Goal: Navigation & Orientation: Find specific page/section

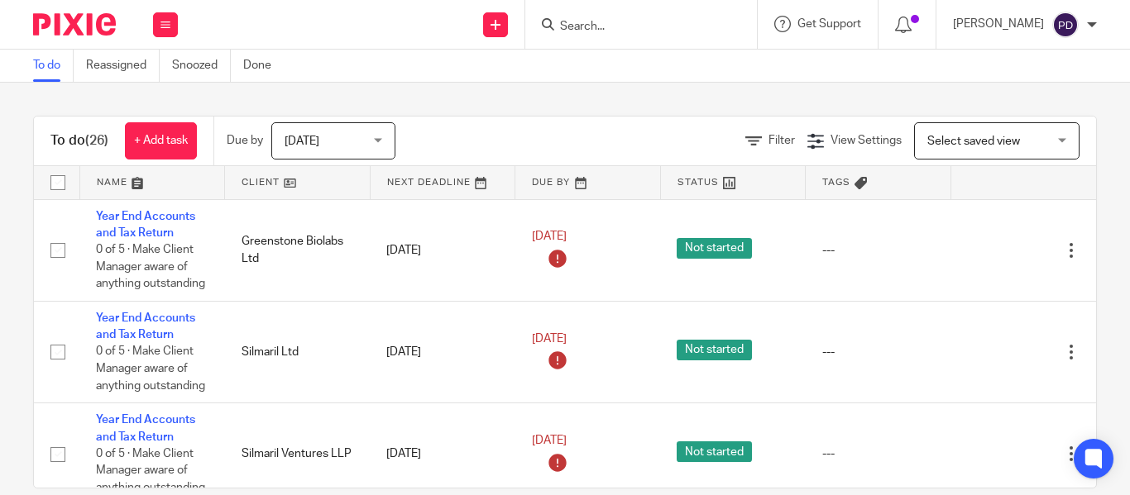
click at [1069, 27] on img at bounding box center [1065, 25] width 26 height 26
click at [1012, 61] on span "My profile" at bounding box center [1027, 66] width 51 height 12
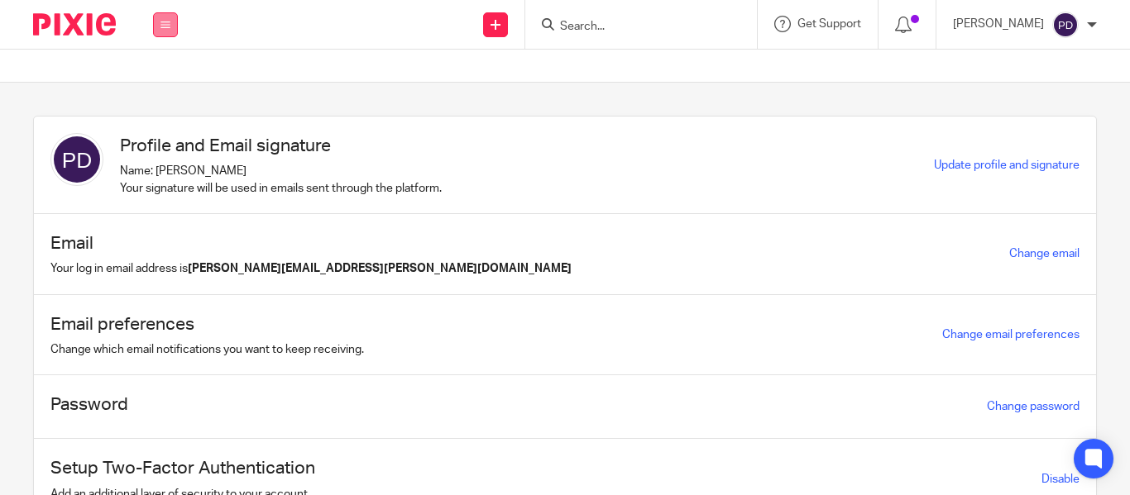
click at [160, 26] on icon at bounding box center [165, 25] width 10 height 10
click at [160, 125] on link "Clients" at bounding box center [160, 126] width 36 height 12
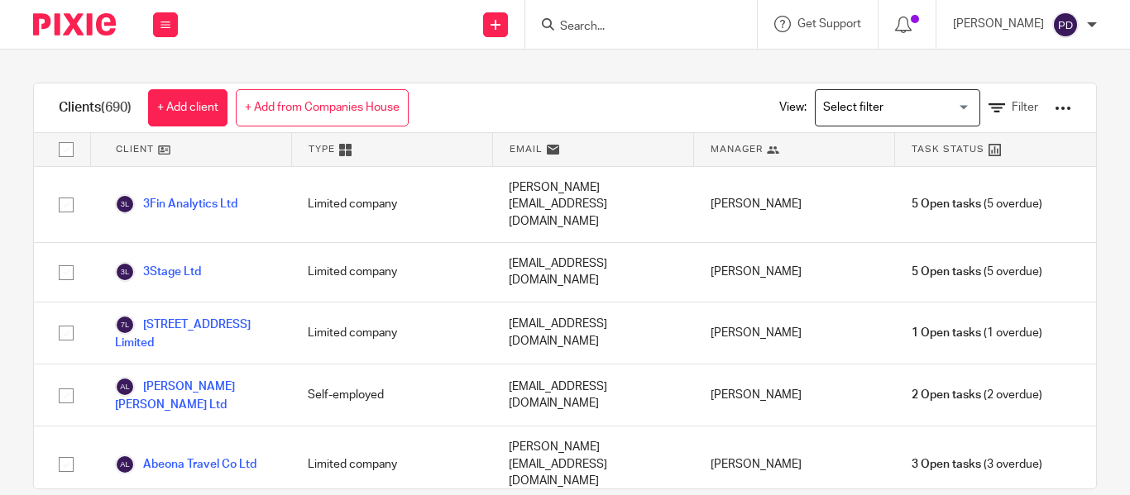
click at [907, 113] on input "Search for option" at bounding box center [893, 107] width 153 height 29
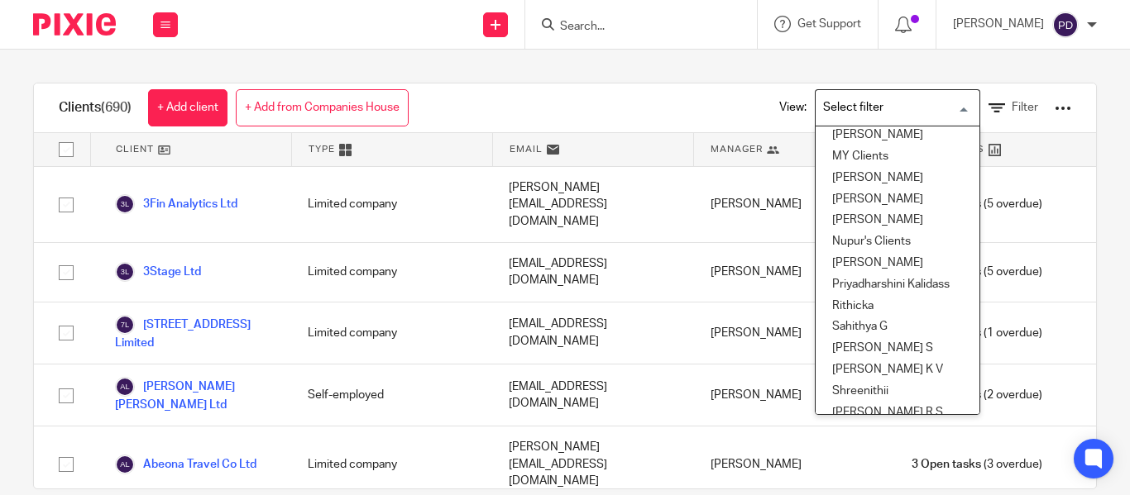
scroll to position [579, 0]
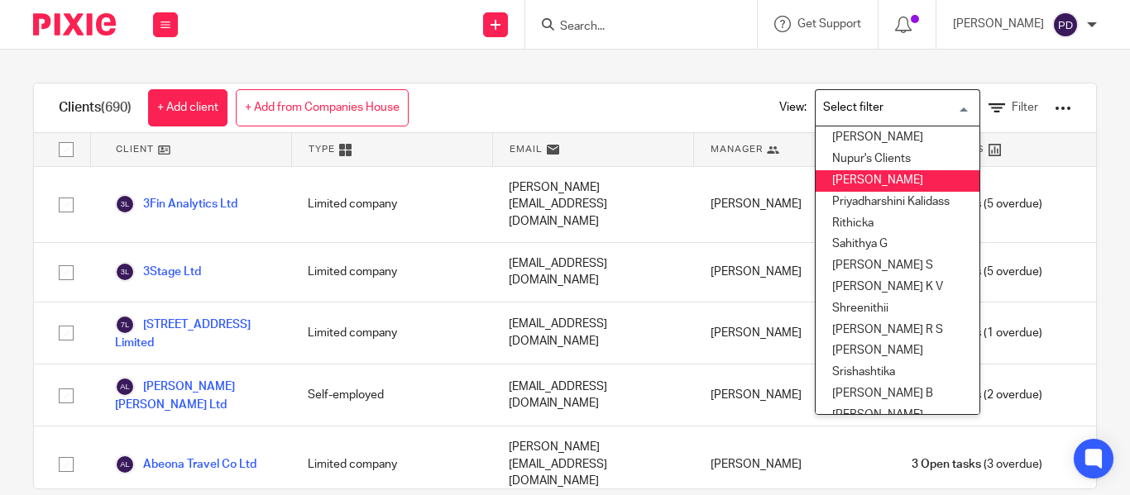
click at [854, 182] on li "[PERSON_NAME]" at bounding box center [898, 181] width 164 height 22
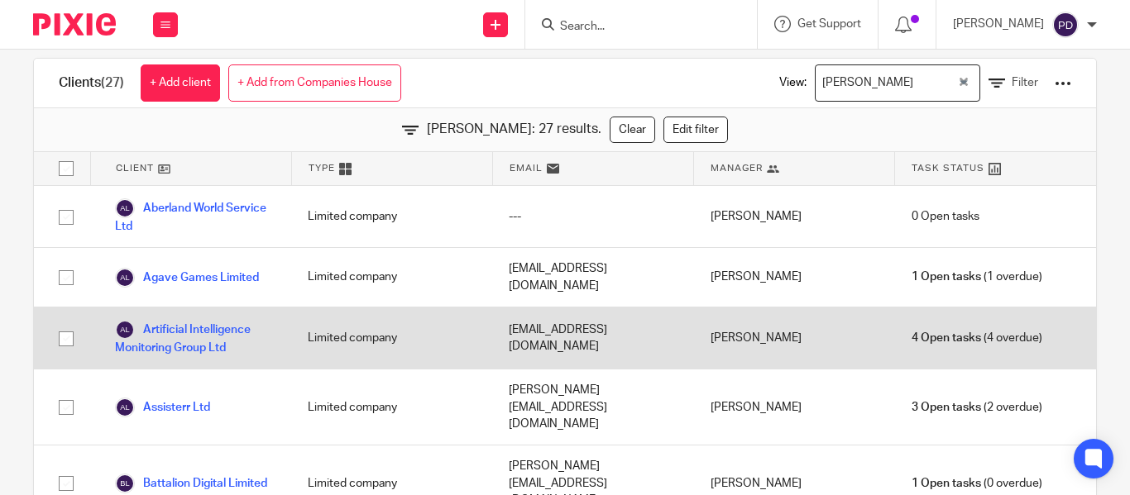
scroll to position [0, 0]
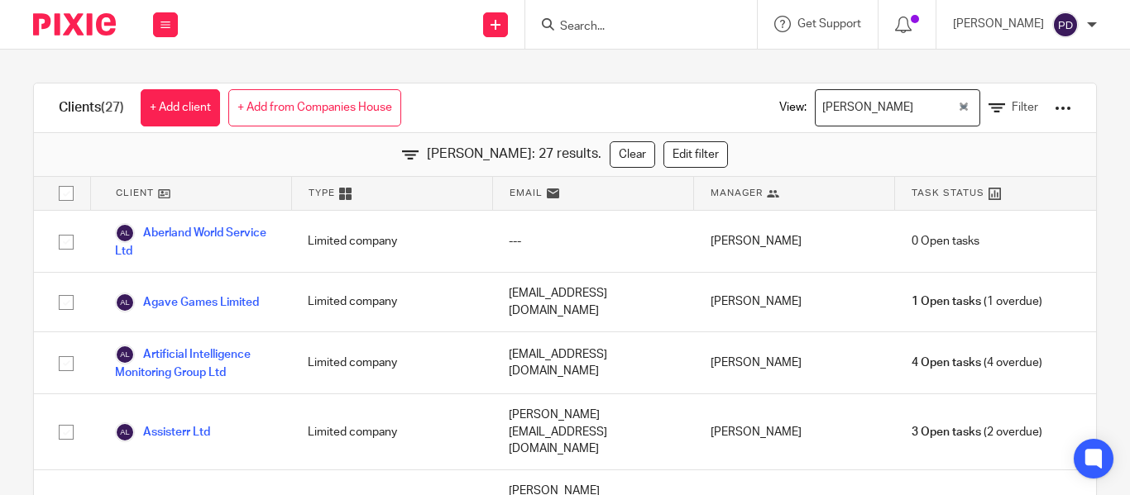
click at [558, 26] on input "Search" at bounding box center [632, 27] width 149 height 15
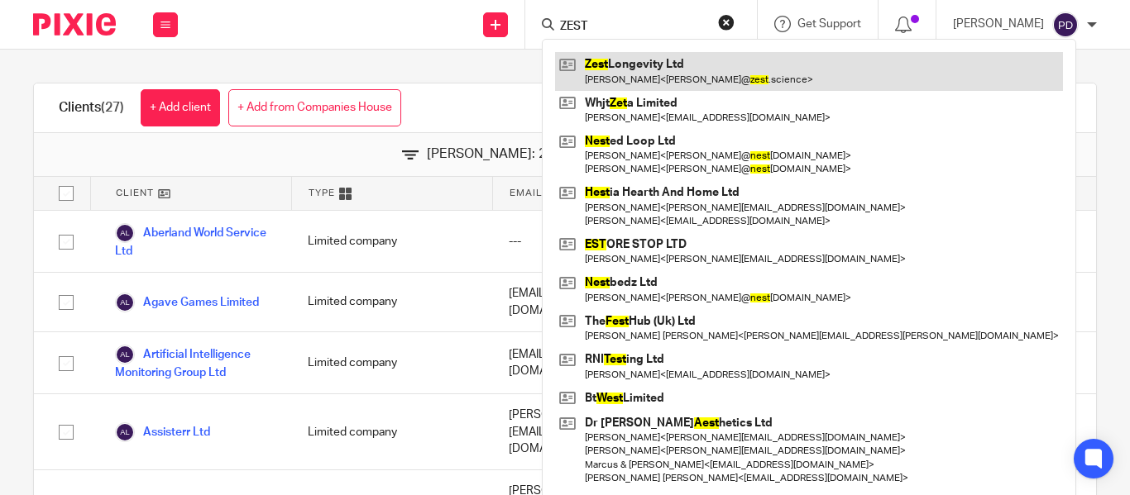
type input "ZEST"
click at [605, 55] on link at bounding box center [809, 71] width 508 height 38
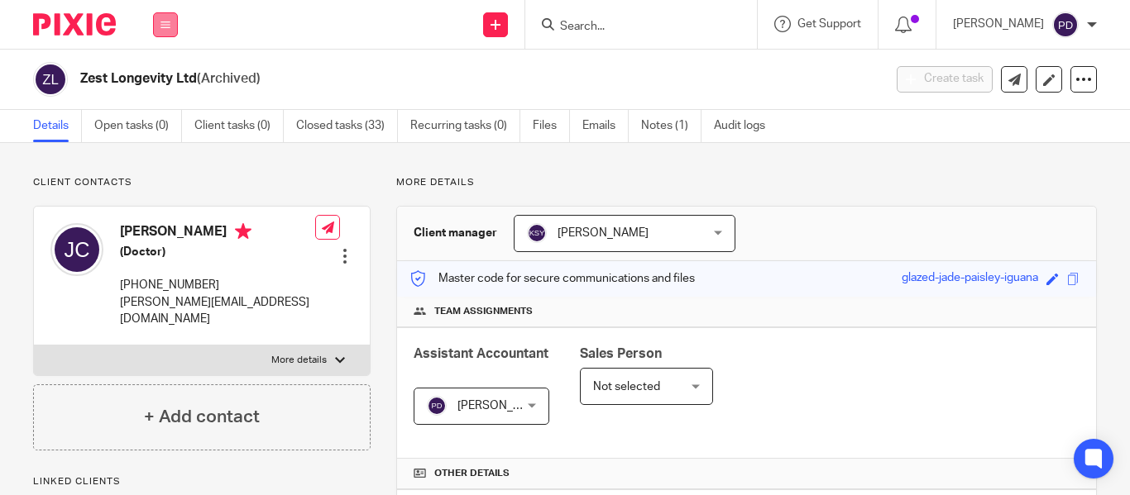
click at [172, 22] on button at bounding box center [165, 24] width 25 height 25
click at [170, 125] on link "Clients" at bounding box center [162, 126] width 38 height 12
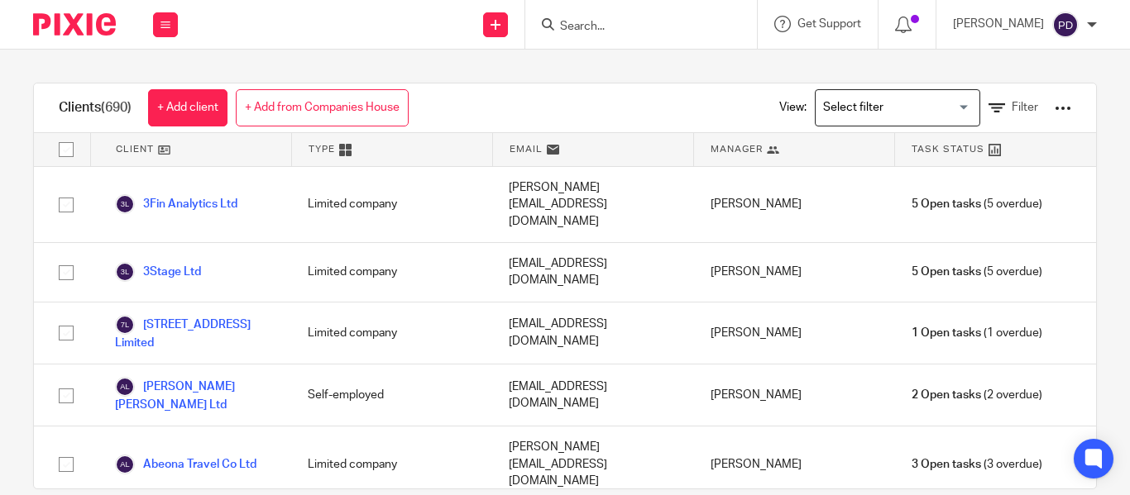
click at [861, 104] on input "Search for option" at bounding box center [893, 107] width 153 height 29
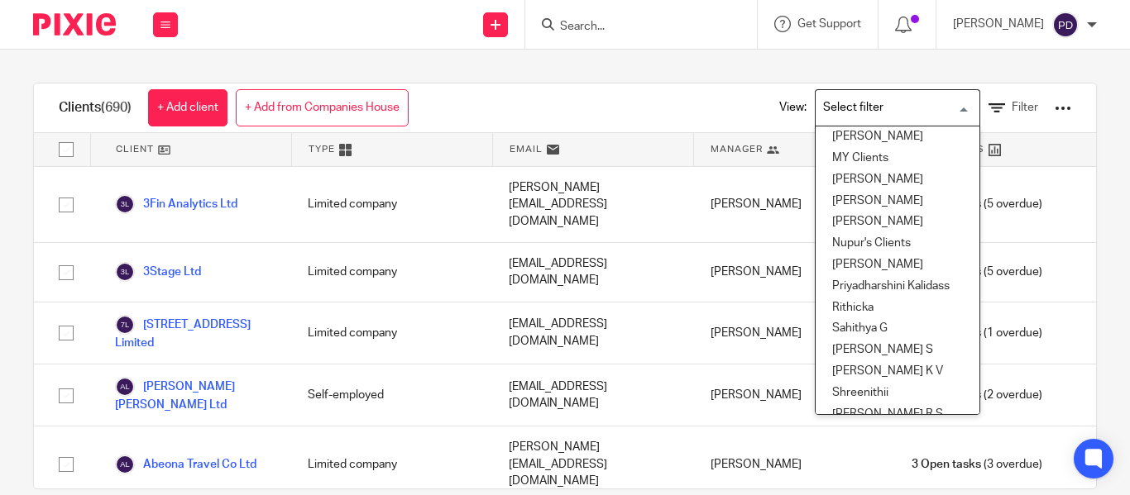
scroll to position [496, 0]
click at [860, 264] on li "[PERSON_NAME]" at bounding box center [898, 264] width 164 height 22
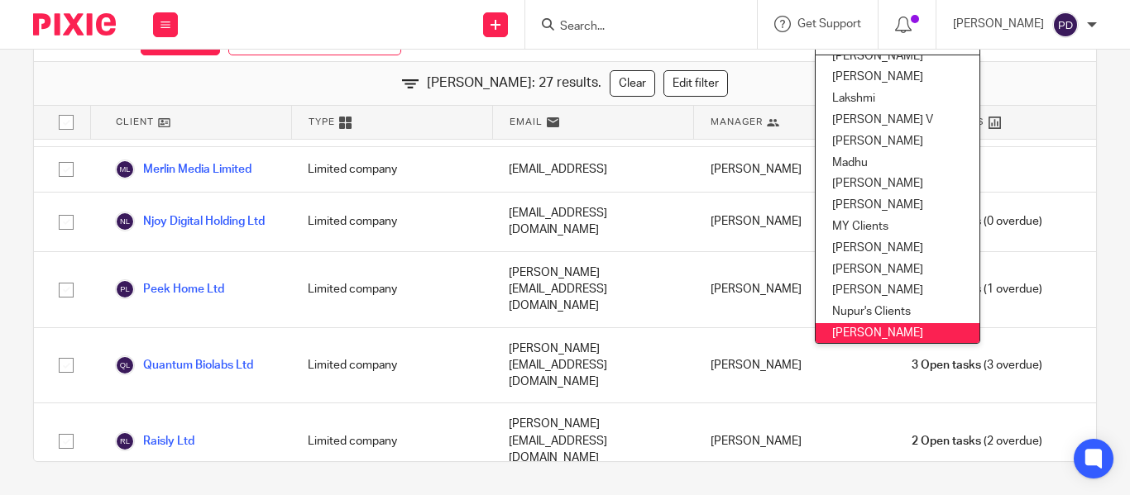
scroll to position [1088, 0]
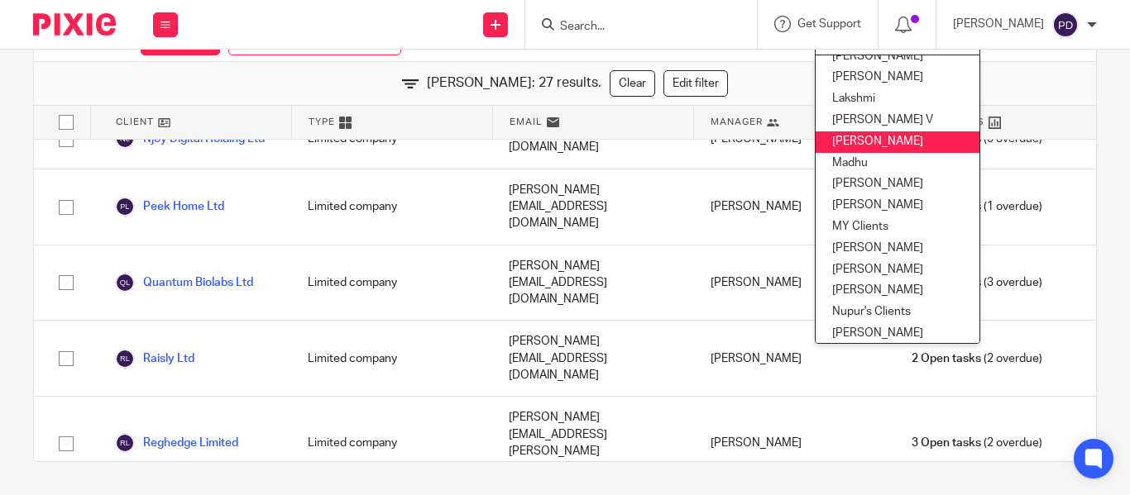
click at [1083, 88] on div "Clients (27) + Add client + Add from Companies House View: Priyadharshini Damod…" at bounding box center [565, 273] width 1130 height 446
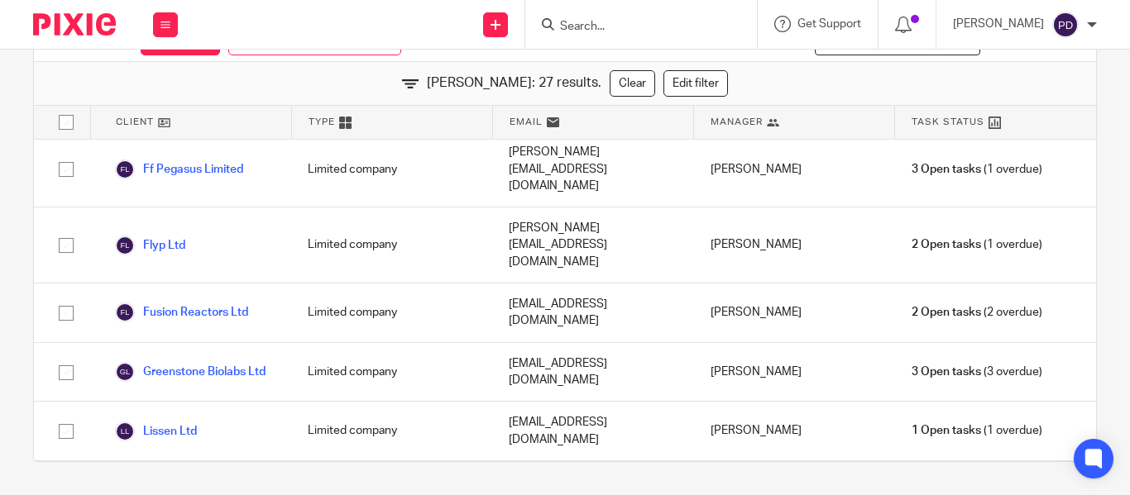
scroll to position [662, 0]
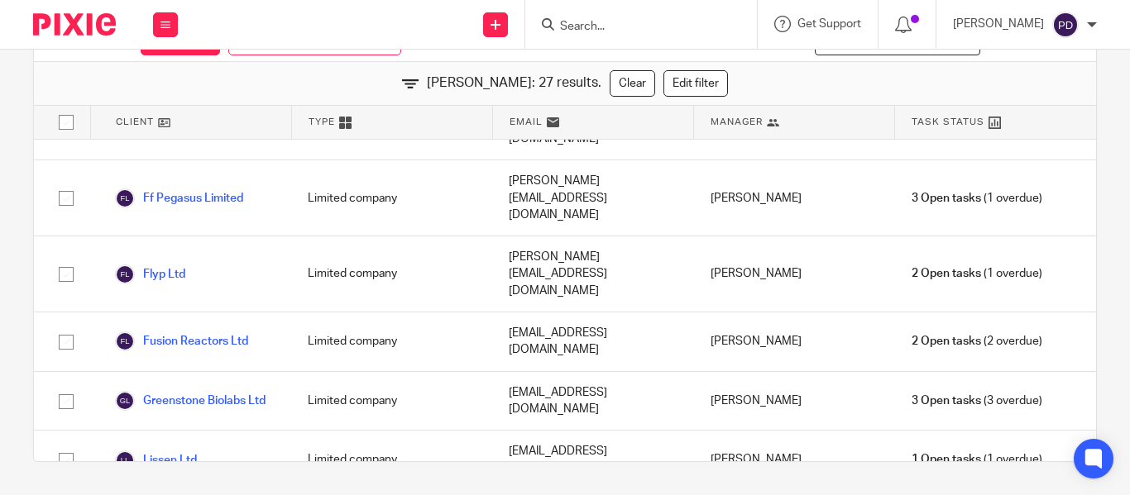
click at [565, 31] on input "Search" at bounding box center [632, 27] width 149 height 15
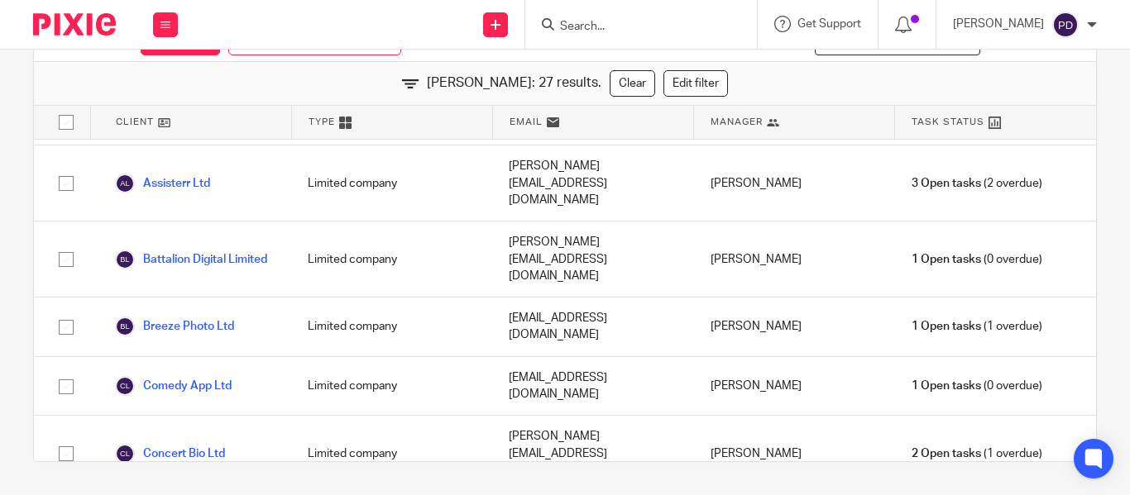
scroll to position [261, 0]
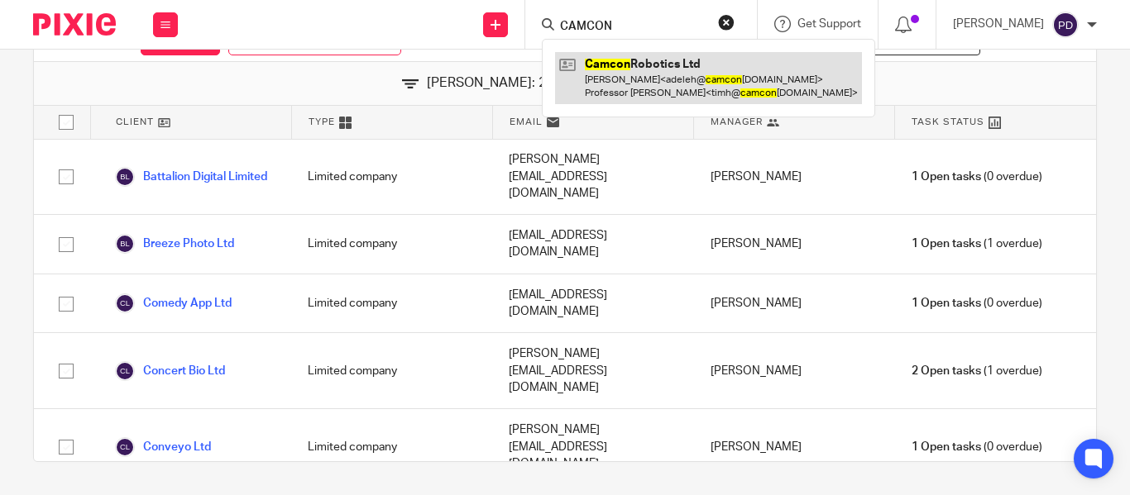
type input "CAMCON"
click at [659, 67] on link at bounding box center [708, 77] width 307 height 51
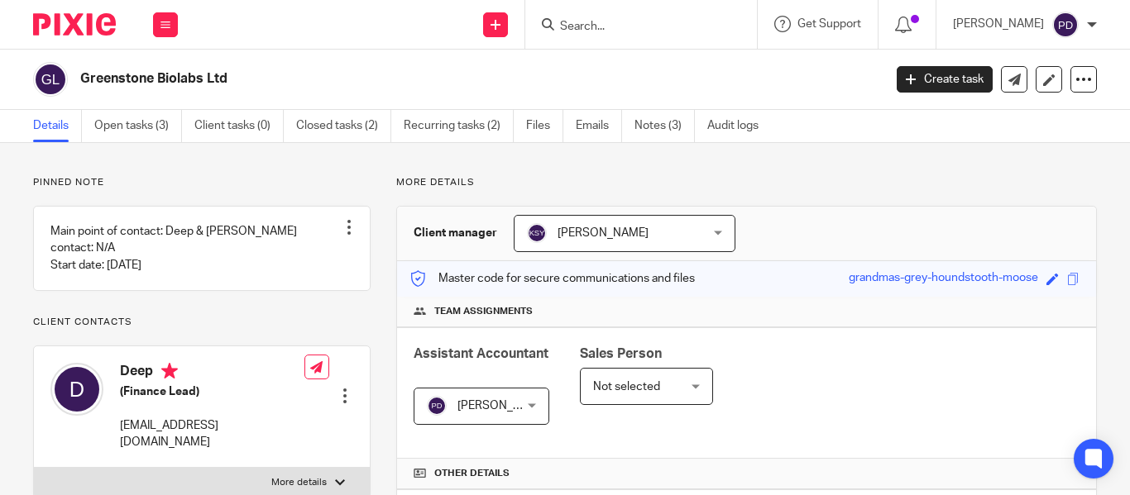
scroll to position [414, 0]
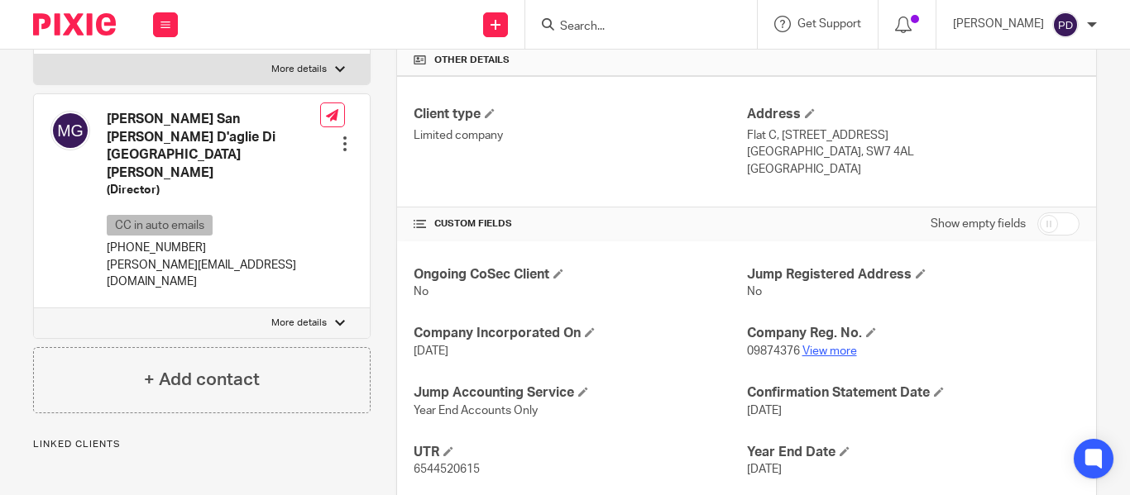
click at [828, 351] on link "View more" at bounding box center [829, 352] width 55 height 12
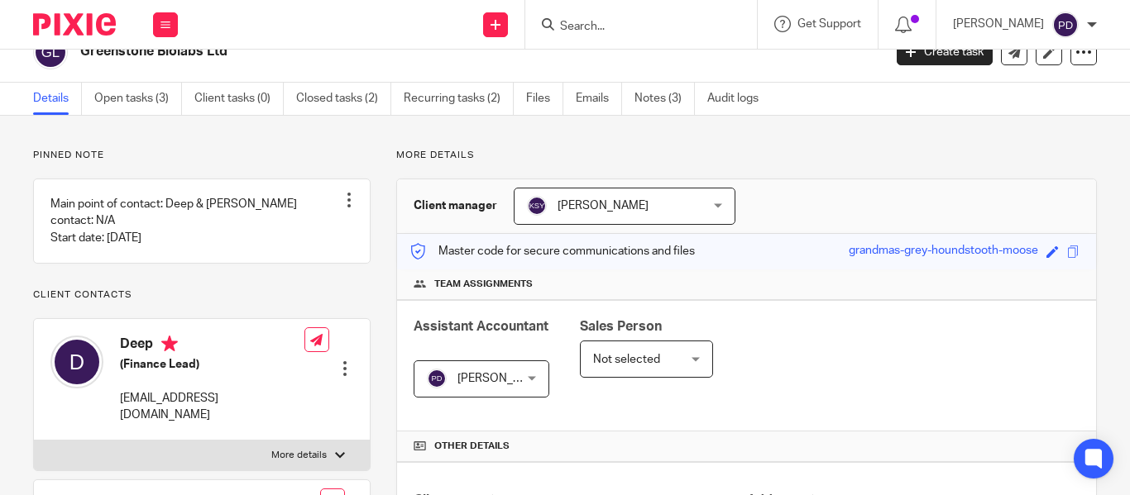
scroll to position [0, 0]
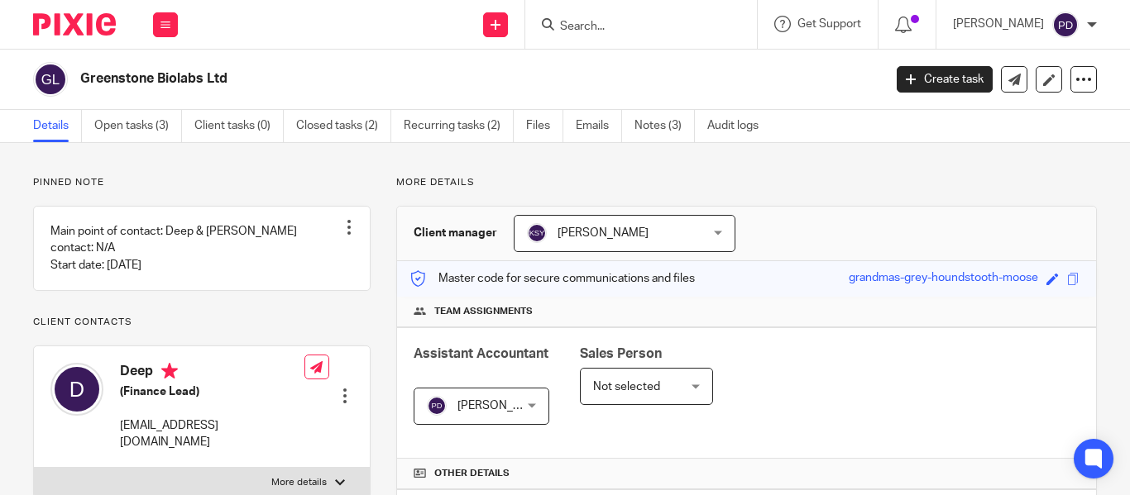
click at [558, 22] on input "Search" at bounding box center [632, 27] width 149 height 15
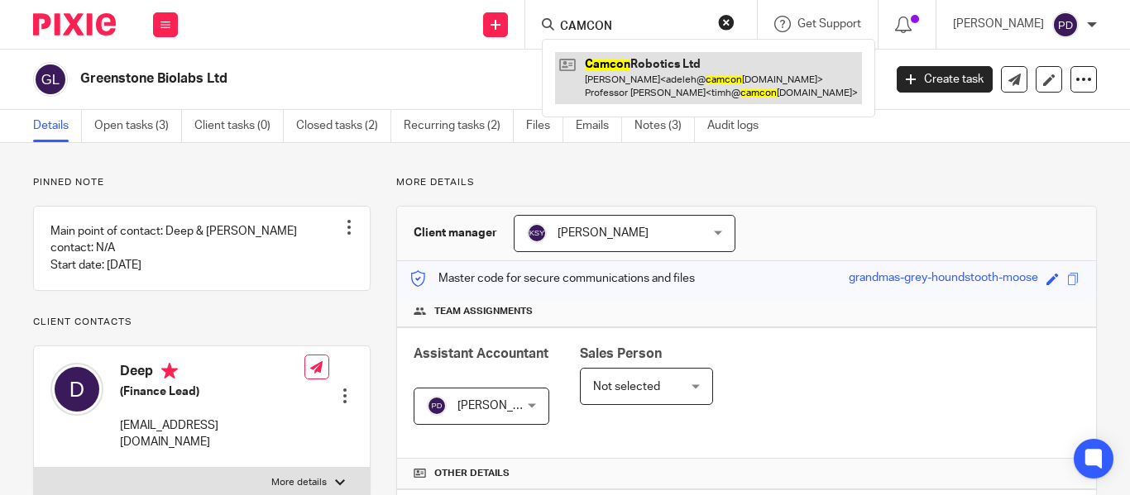
type input "CAMCON"
click at [565, 58] on link at bounding box center [708, 77] width 307 height 51
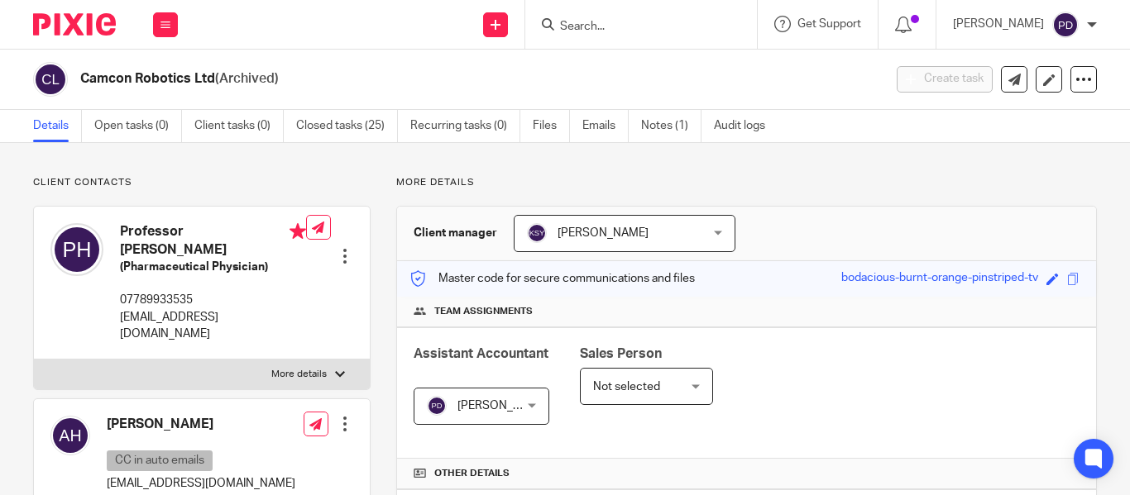
click at [247, 78] on span "(Archived)" at bounding box center [247, 78] width 64 height 13
click at [1075, 79] on icon at bounding box center [1083, 79] width 17 height 17
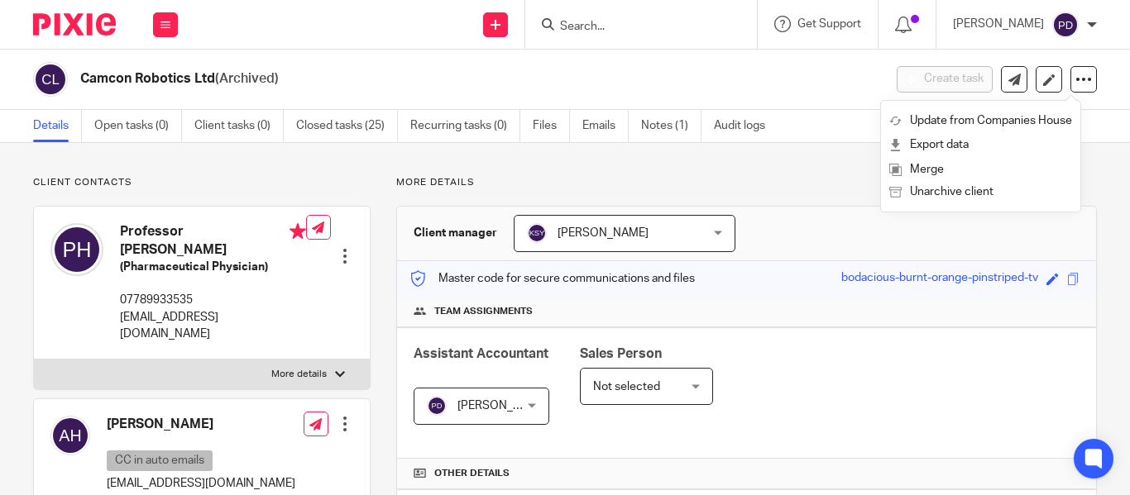
click at [811, 178] on p "More details" at bounding box center [746, 182] width 701 height 13
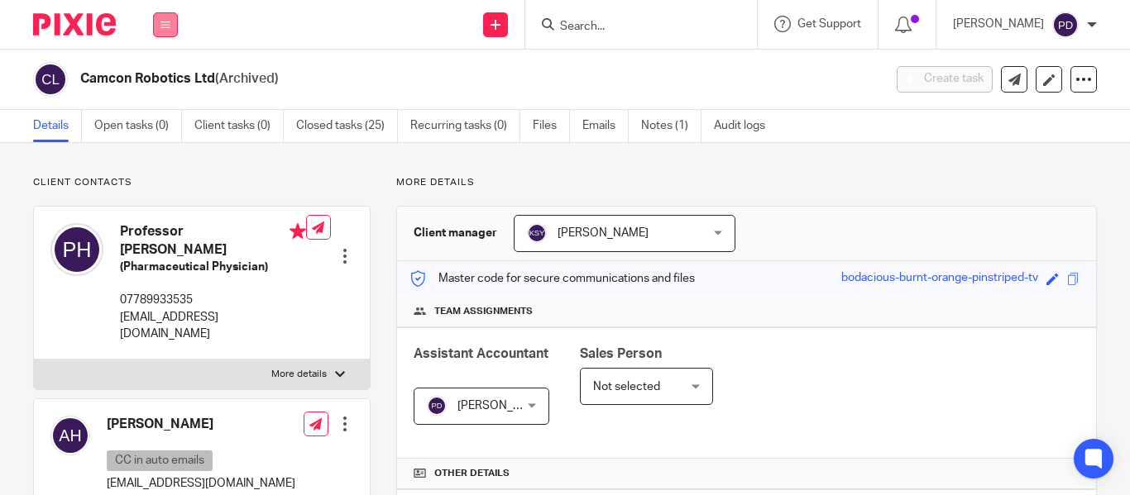
click at [175, 22] on button at bounding box center [165, 24] width 25 height 25
click at [170, 121] on link "Clients" at bounding box center [162, 126] width 38 height 12
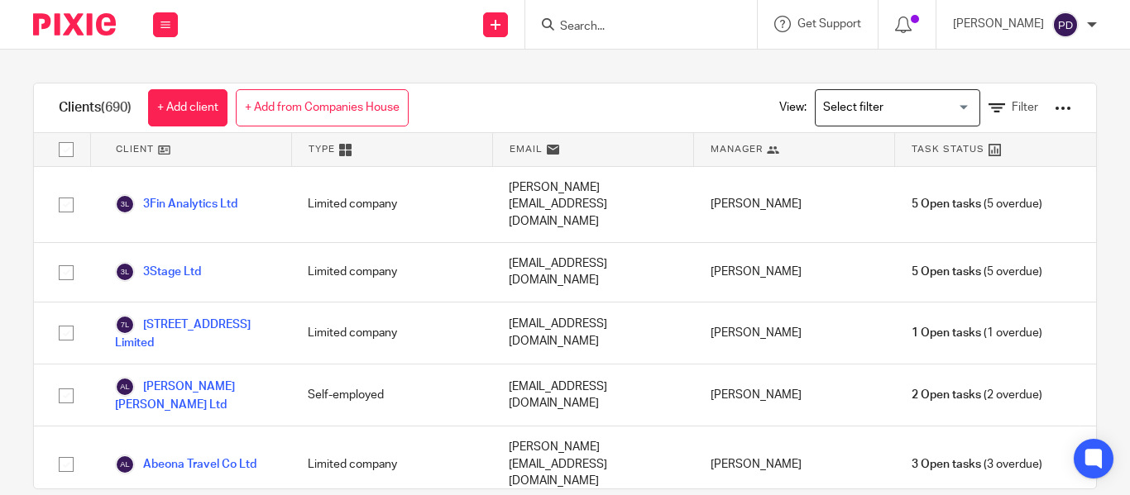
click at [878, 102] on input "Search for option" at bounding box center [893, 107] width 153 height 29
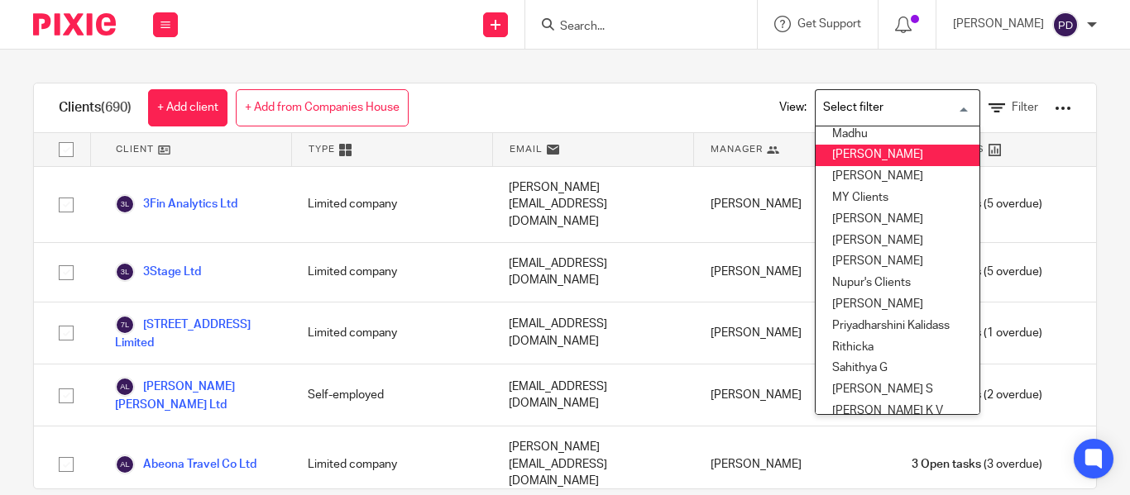
scroll to position [496, 0]
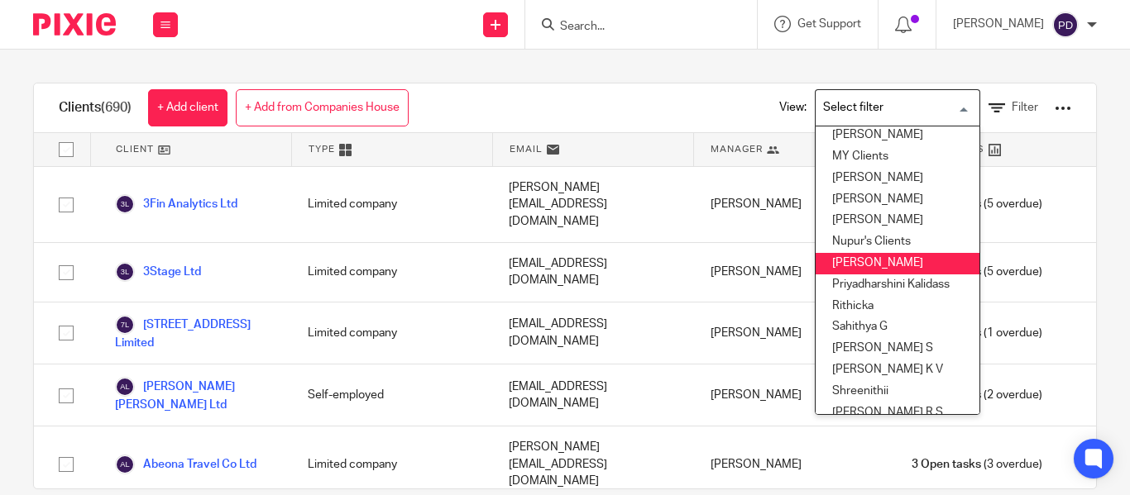
click at [879, 271] on li "[PERSON_NAME]" at bounding box center [898, 264] width 164 height 22
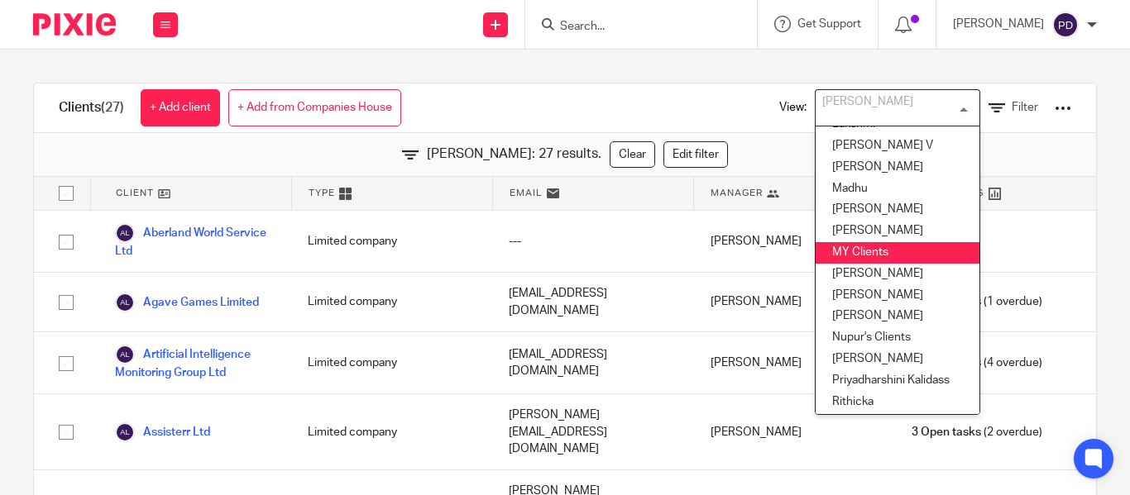
scroll to position [438, 0]
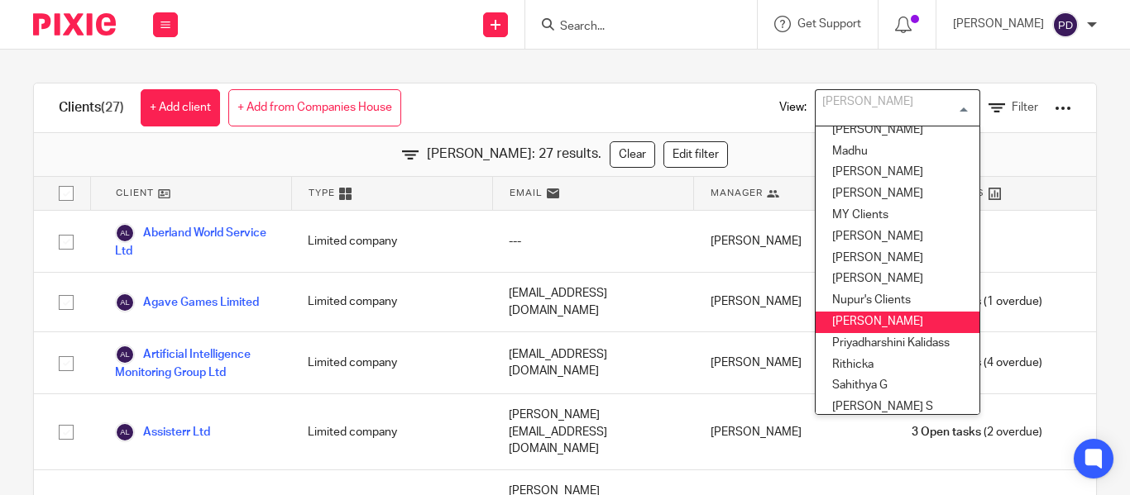
click at [880, 315] on li "[PERSON_NAME]" at bounding box center [898, 323] width 164 height 22
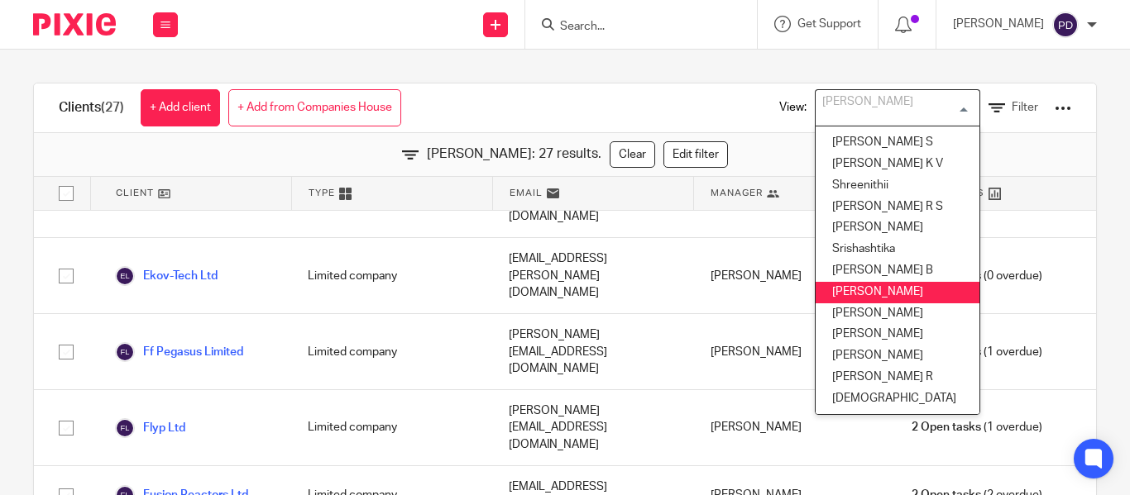
scroll to position [715, 0]
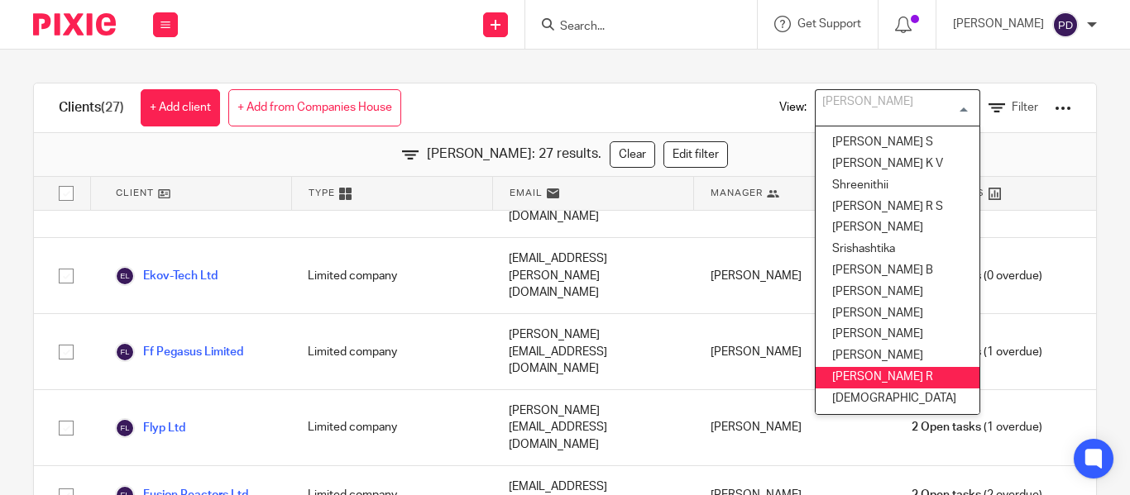
click at [854, 367] on li "Swetha R" at bounding box center [898, 378] width 164 height 22
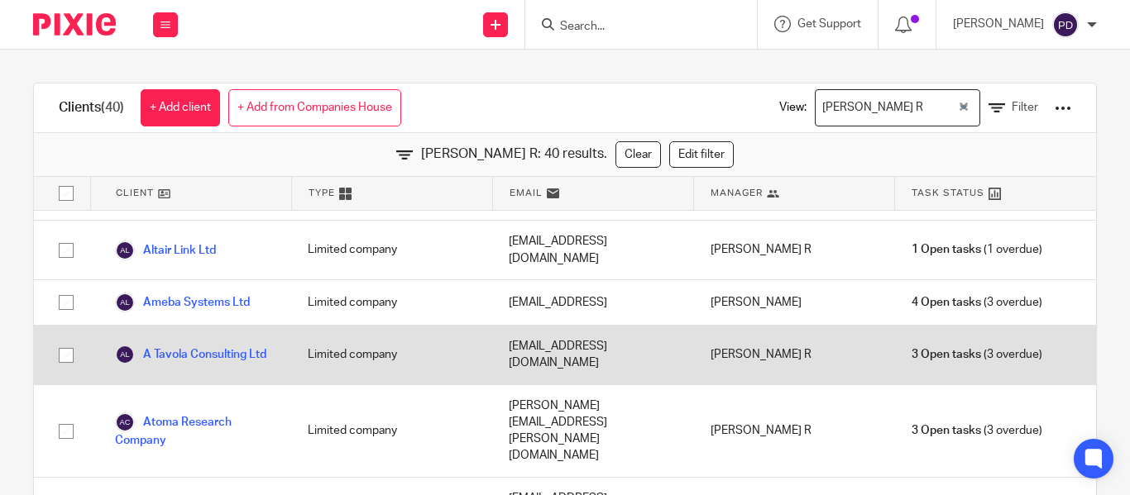
scroll to position [165, 0]
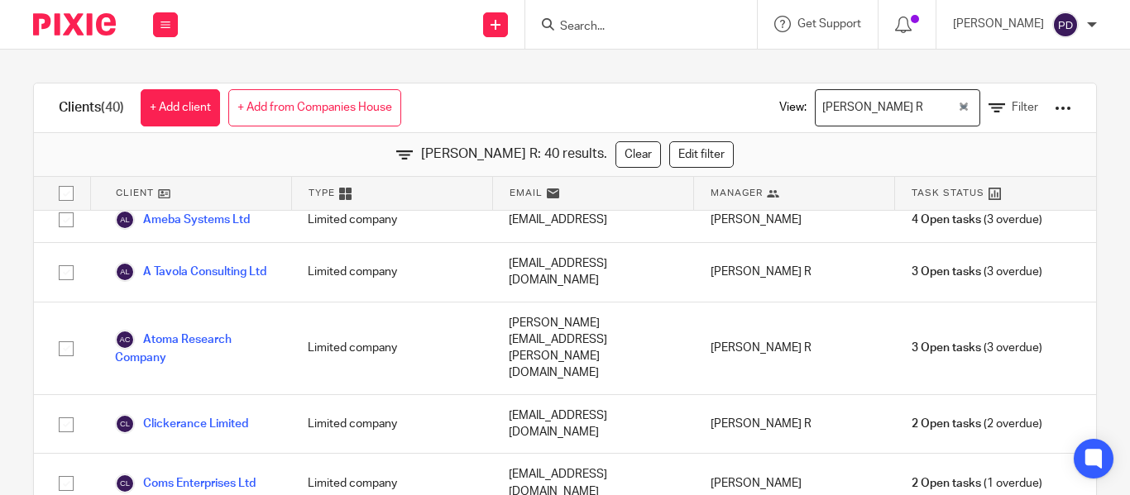
click at [558, 29] on input "Search" at bounding box center [632, 27] width 149 height 15
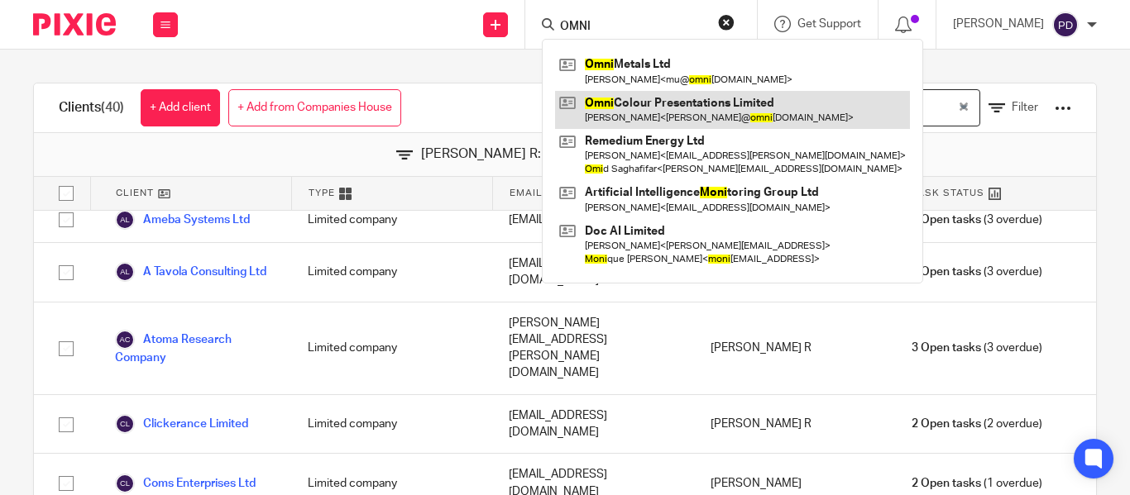
type input "OMNI"
click at [608, 101] on link at bounding box center [732, 110] width 355 height 38
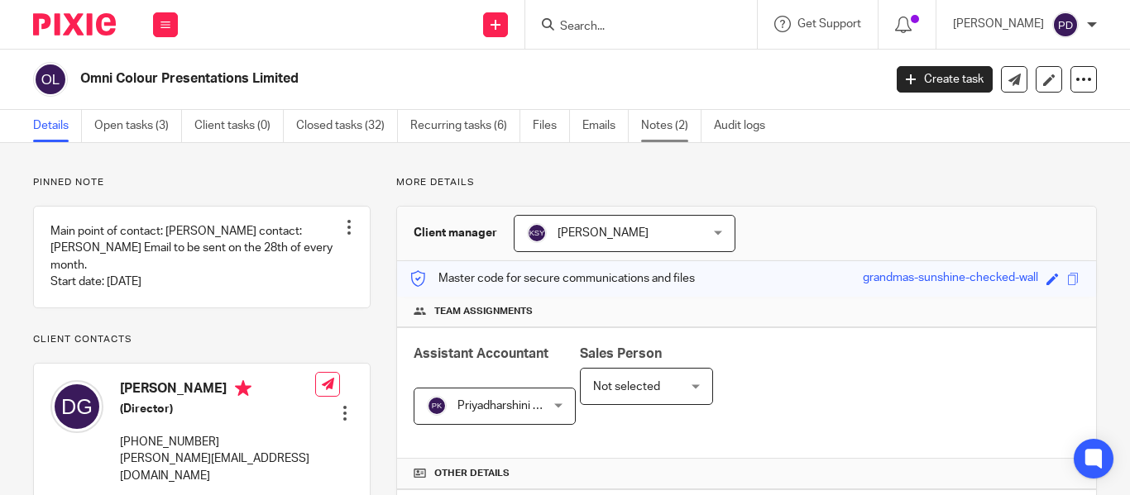
click at [672, 130] on link "Notes (2)" at bounding box center [671, 126] width 60 height 32
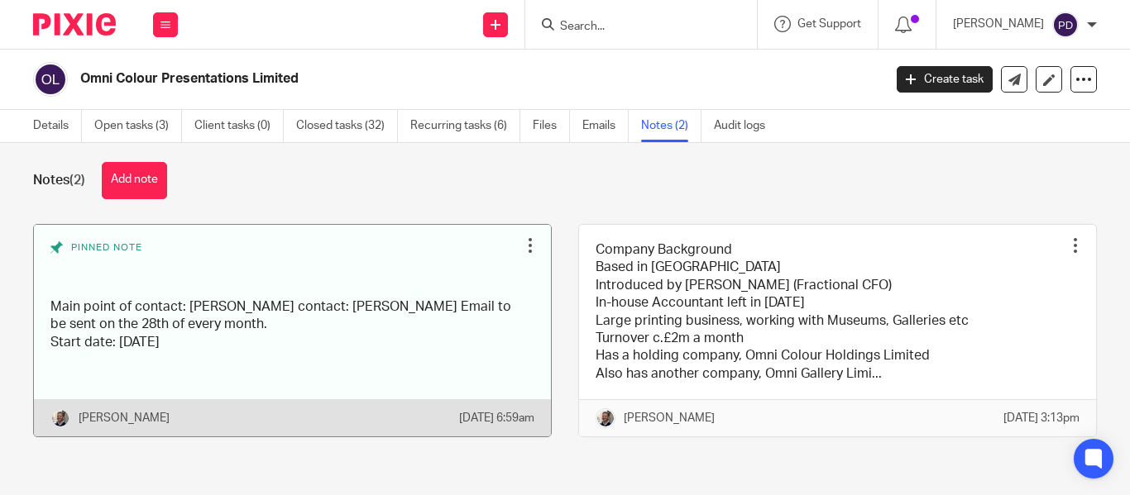
scroll to position [32, 0]
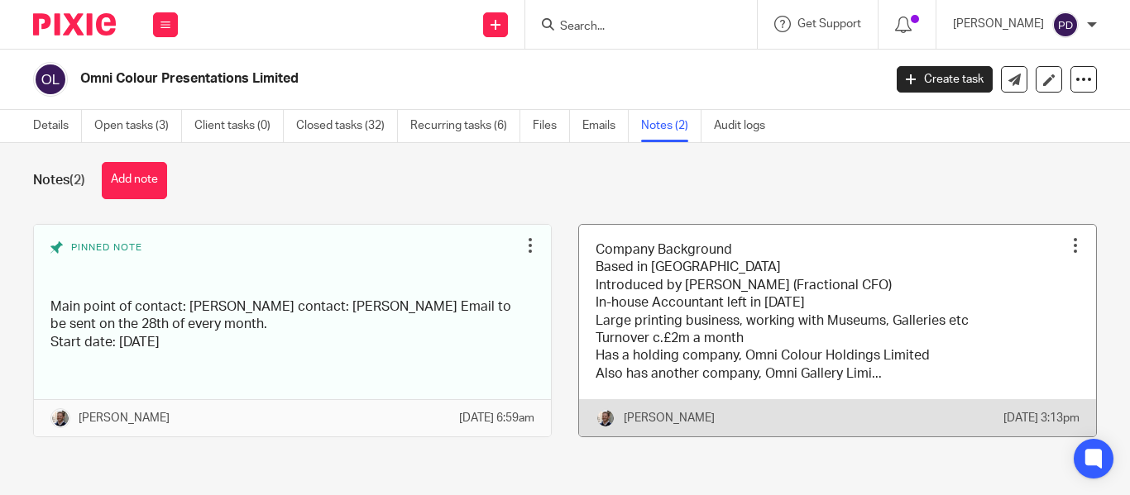
click at [756, 275] on link at bounding box center [837, 331] width 517 height 213
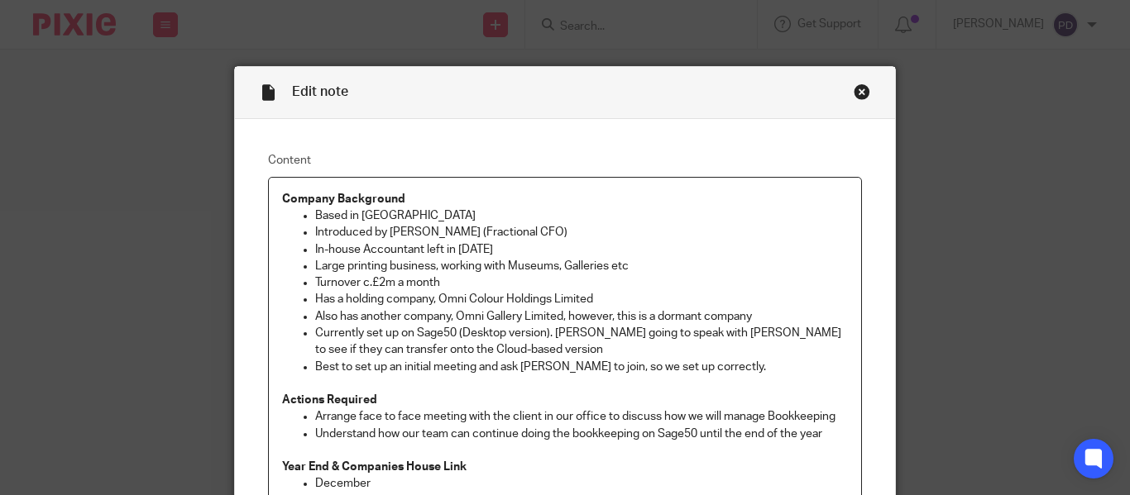
click at [855, 87] on div "Close this dialog window" at bounding box center [862, 92] width 17 height 17
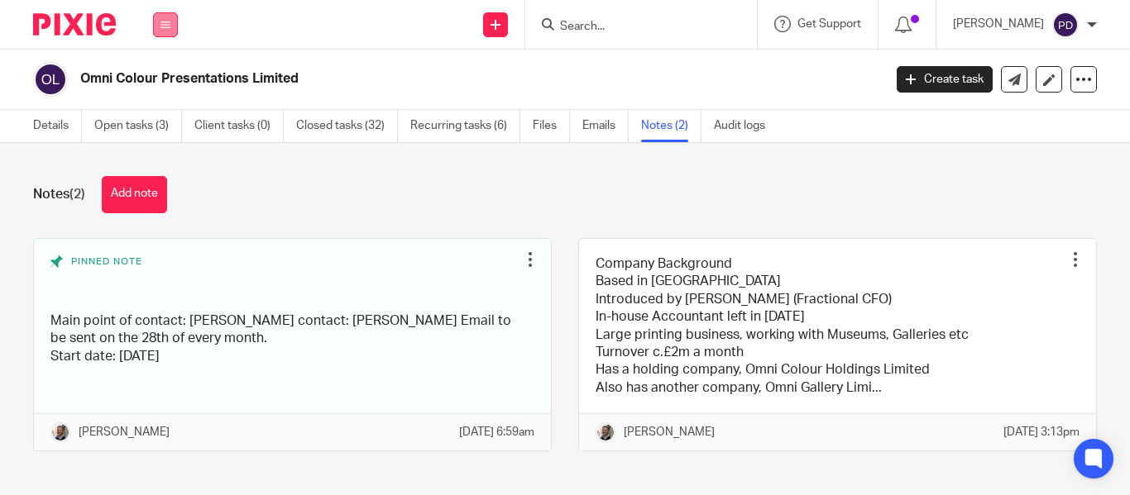
click at [163, 28] on icon at bounding box center [165, 25] width 10 height 10
click at [167, 125] on link "Clients" at bounding box center [162, 126] width 38 height 12
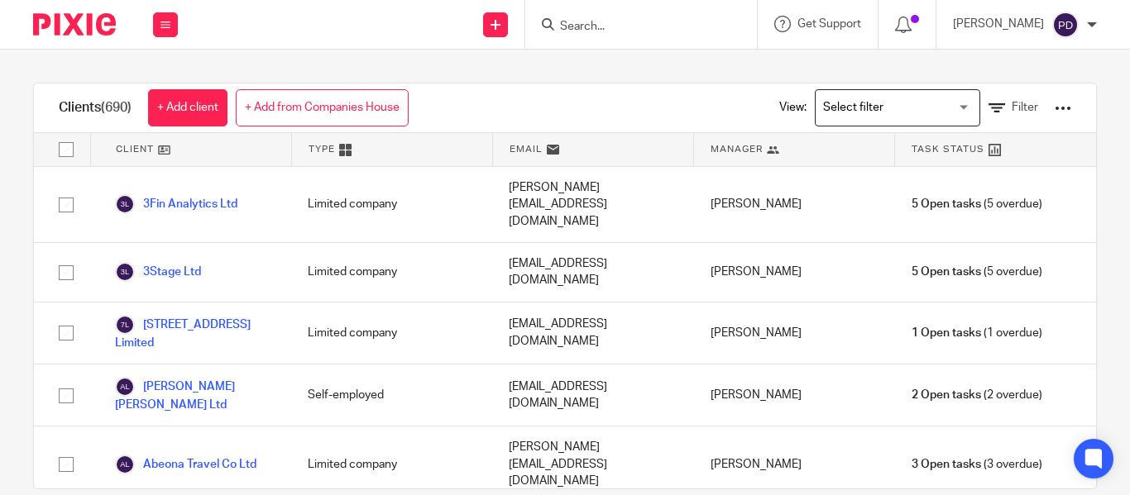
click at [860, 100] on input "Search for option" at bounding box center [893, 107] width 153 height 29
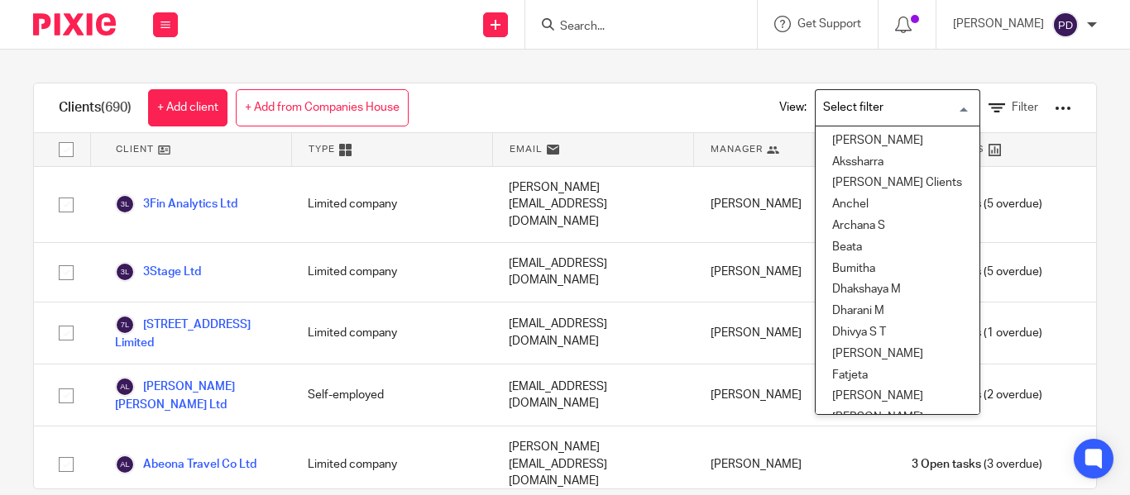
click at [892, 108] on input "Search for option" at bounding box center [893, 107] width 153 height 29
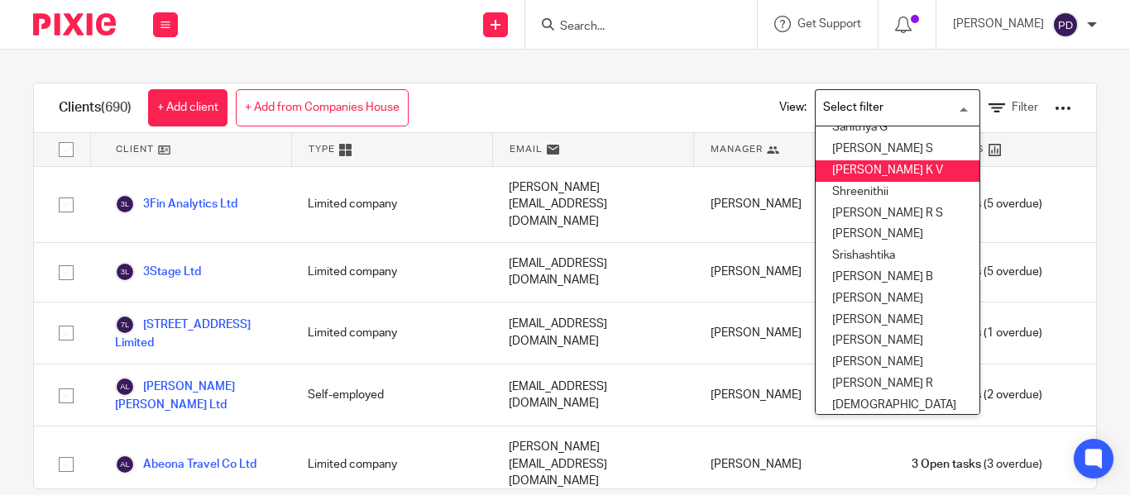
scroll to position [715, 0]
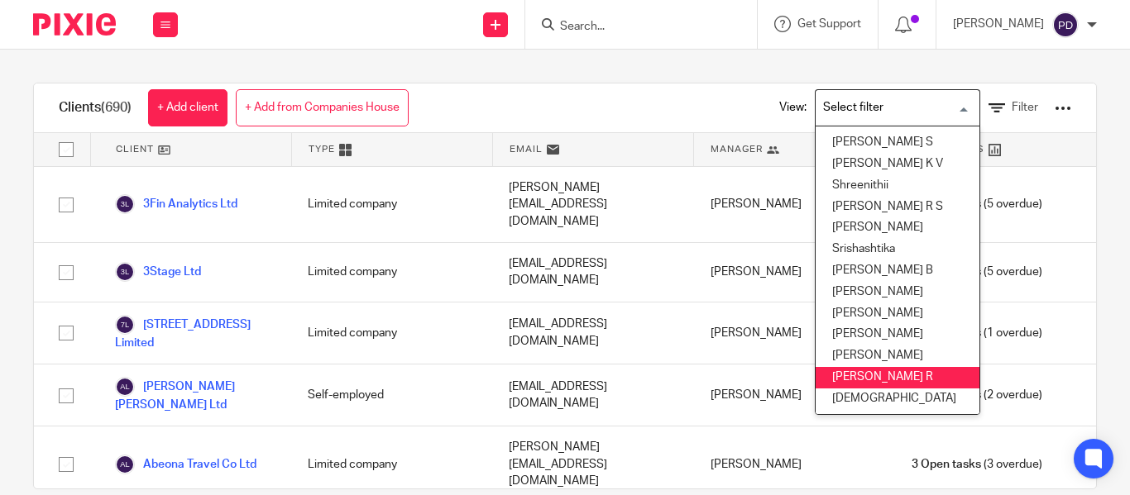
click at [859, 367] on li "[PERSON_NAME] R" at bounding box center [898, 378] width 164 height 22
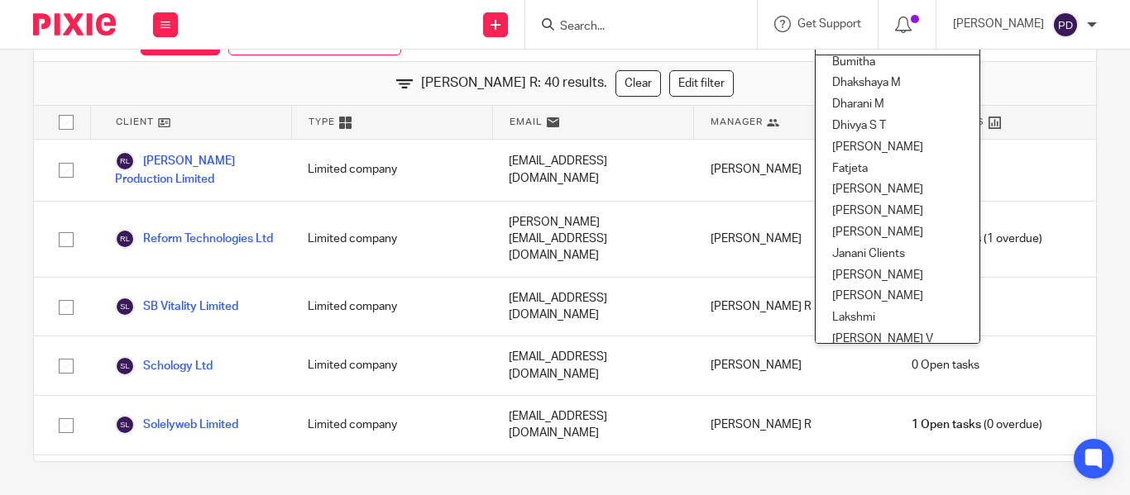
scroll to position [0, 0]
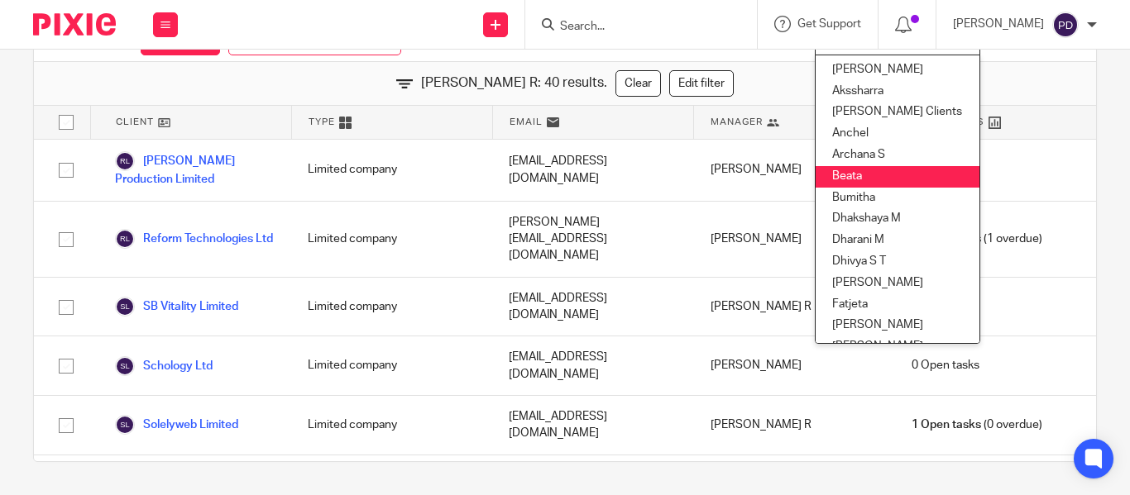
click at [1091, 115] on div "Clients (40) + Add client + Add from Companies House View: Swetha R Loading... …" at bounding box center [565, 273] width 1130 height 446
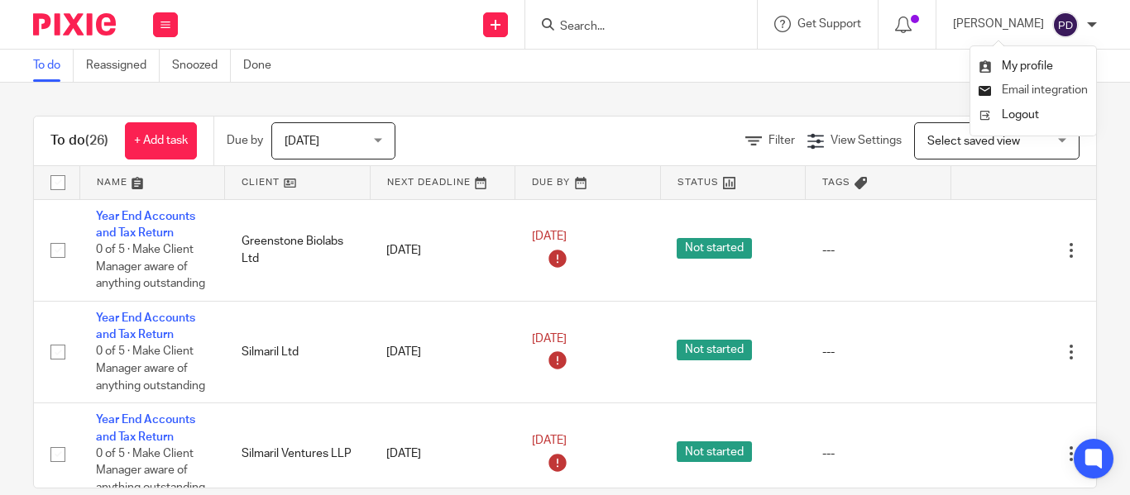
click at [1049, 92] on span "Email integration" at bounding box center [1045, 90] width 86 height 12
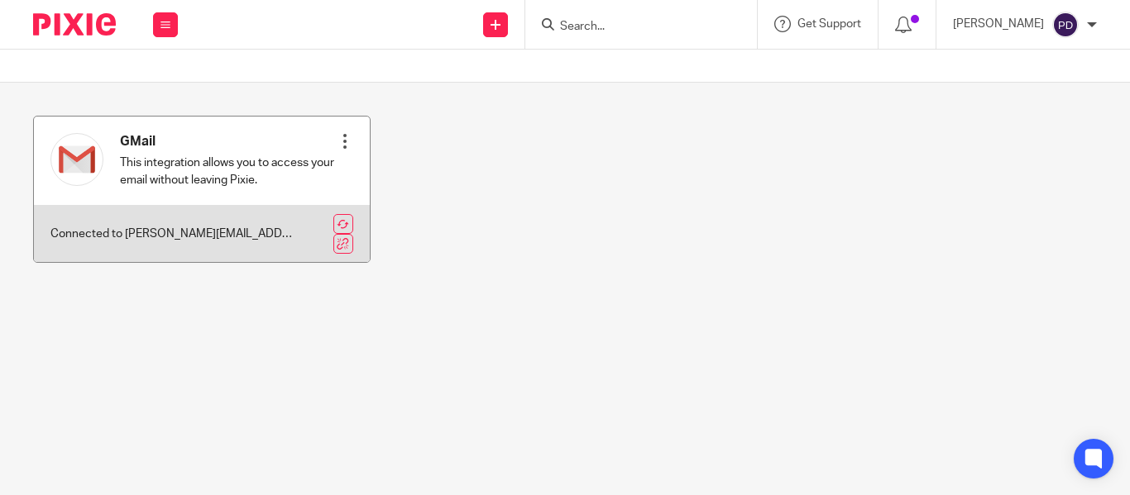
click at [353, 148] on div "GMail This integration allows you to access your email without leaving Pixie. R…" at bounding box center [202, 161] width 336 height 89
click at [337, 140] on div at bounding box center [345, 141] width 17 height 17
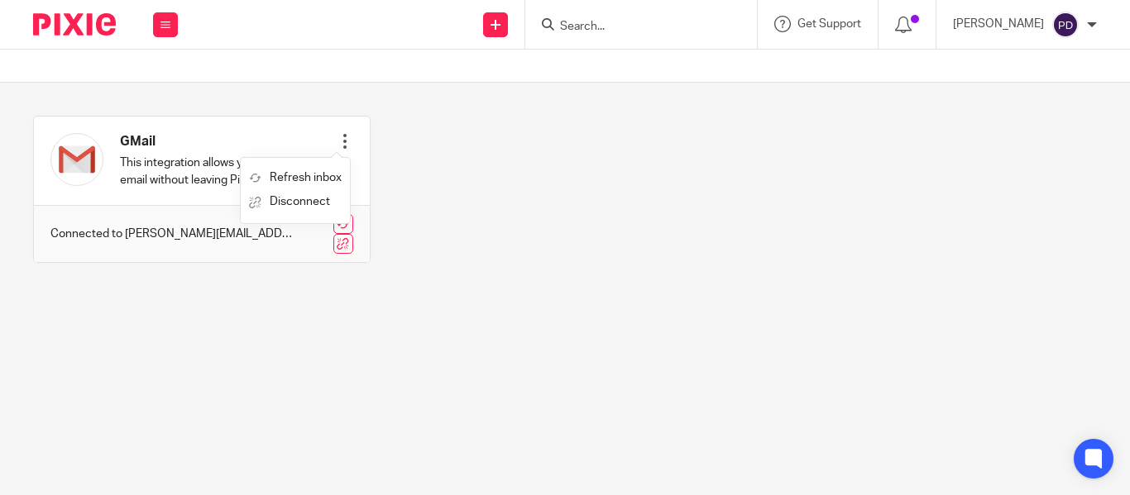
click at [422, 173] on div "GMail This integration allows you to access your email without leaving Pixie. R…" at bounding box center [551, 202] width 1089 height 172
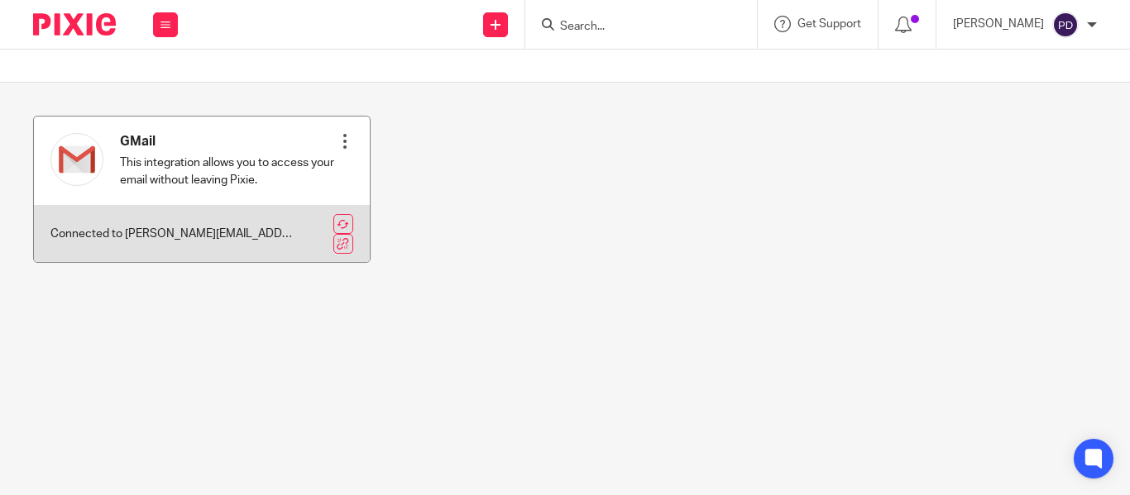
click at [224, 234] on p "Connected to priyadharshini.damodharan@jumpaccounting.co.uk" at bounding box center [171, 234] width 242 height 17
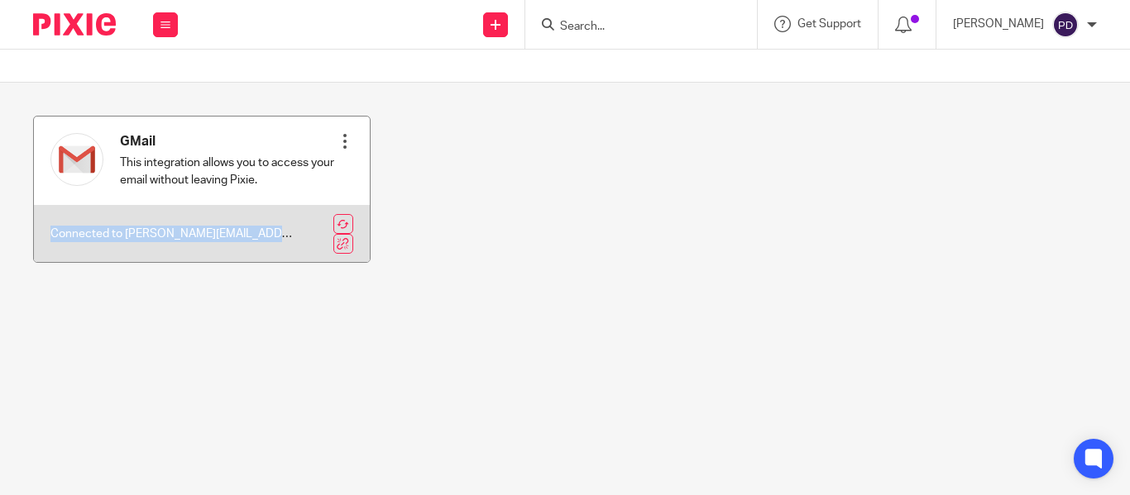
click at [224, 234] on p "Connected to priyadharshini.damodharan@jumpaccounting.co.uk" at bounding box center [171, 234] width 242 height 17
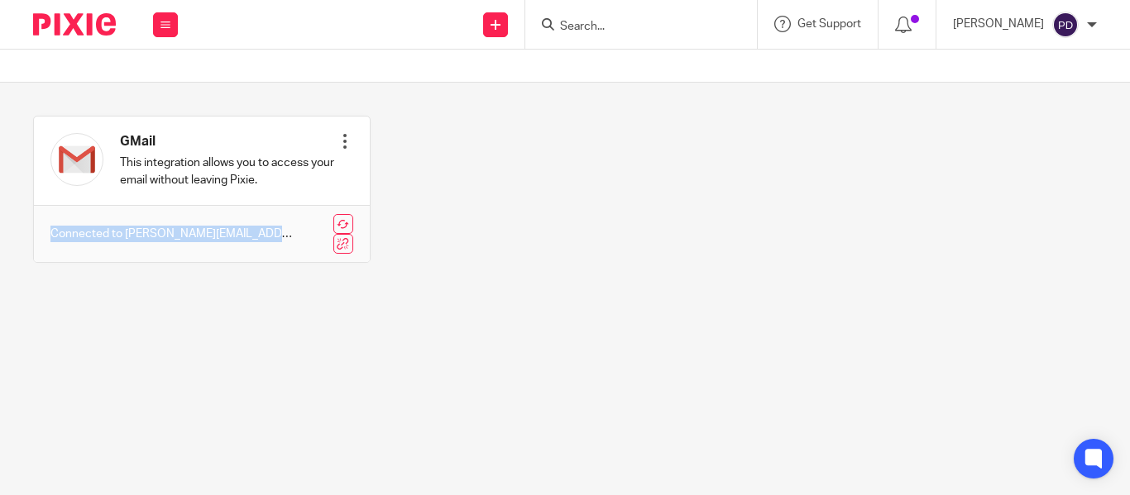
drag, startPoint x: 232, startPoint y: 229, endPoint x: 108, endPoint y: 279, distance: 133.6
click at [86, 285] on div "GMail This integration allows you to access your email without leaving Pixie. R…" at bounding box center [551, 202] width 1089 height 172
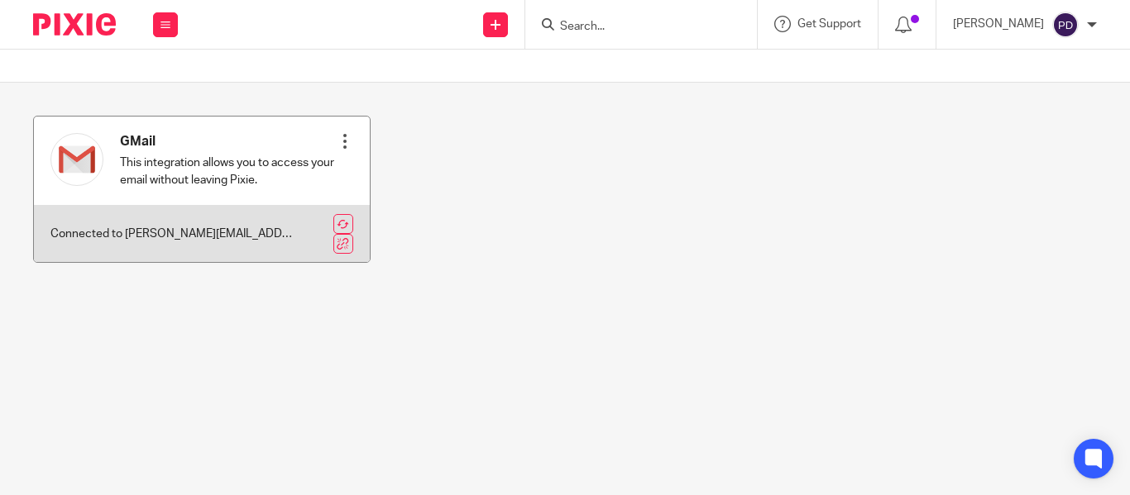
click at [340, 142] on div at bounding box center [345, 141] width 17 height 17
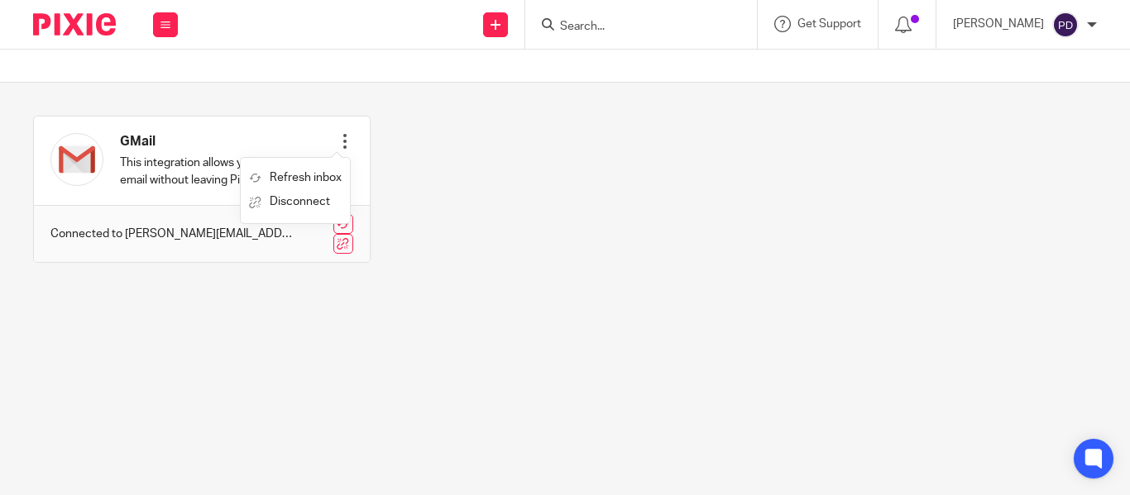
click at [462, 218] on div "GMail This integration allows you to access your email without leaving Pixie. R…" at bounding box center [551, 202] width 1089 height 172
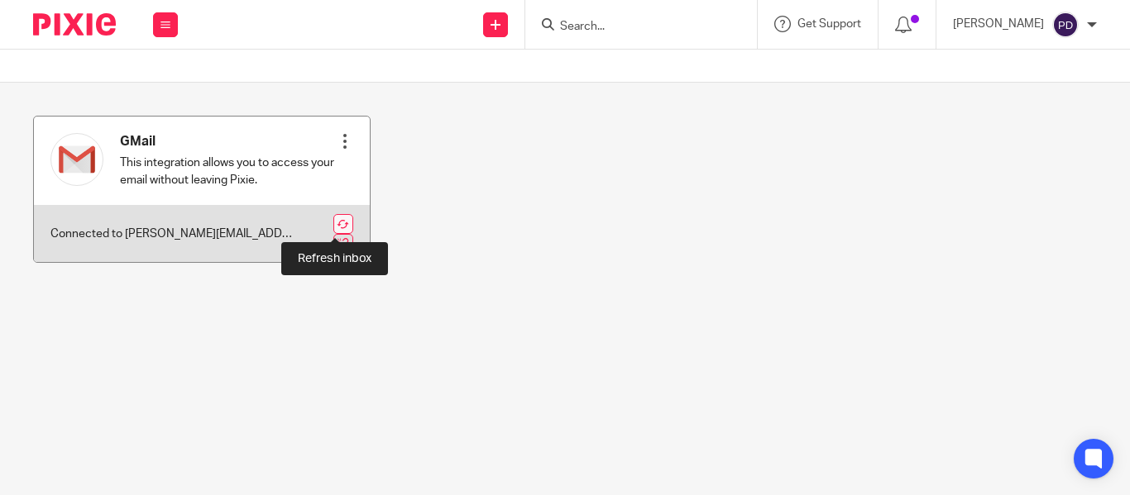
click at [333, 222] on link at bounding box center [343, 224] width 20 height 20
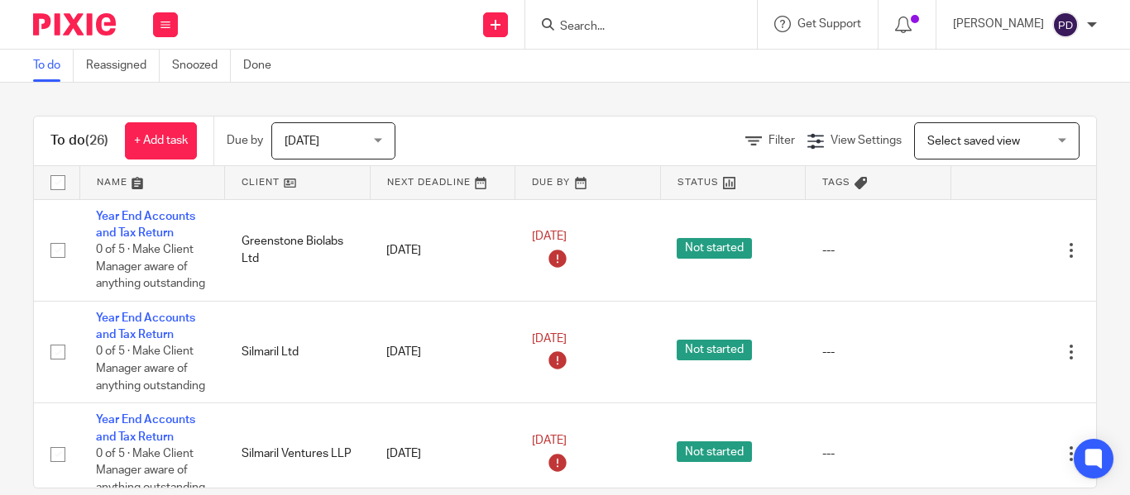
click at [558, 26] on input "Search" at bounding box center [632, 27] width 149 height 15
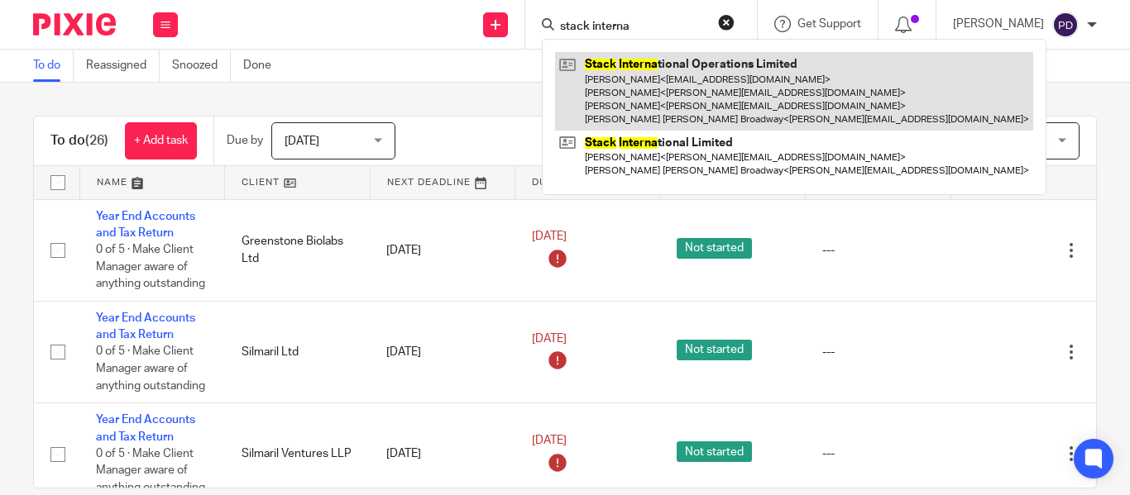
type input "stack interna"
click at [701, 94] on link at bounding box center [794, 91] width 478 height 79
